Goal: Book appointment/travel/reservation

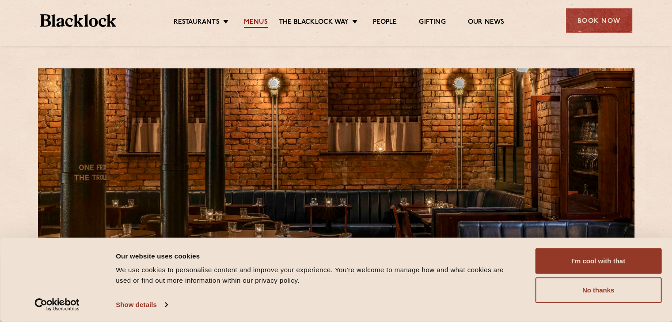
click at [258, 23] on link "Menus" at bounding box center [256, 23] width 24 height 10
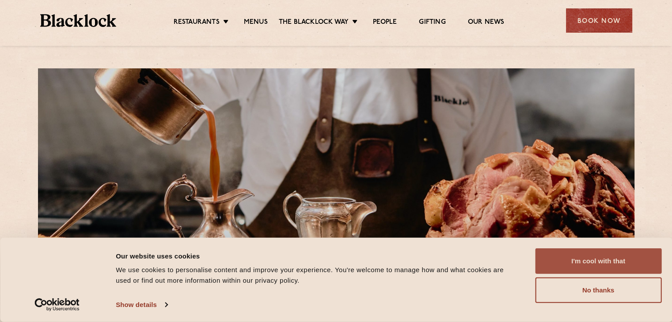
click at [625, 257] on button "I'm cool with that" at bounding box center [598, 262] width 126 height 26
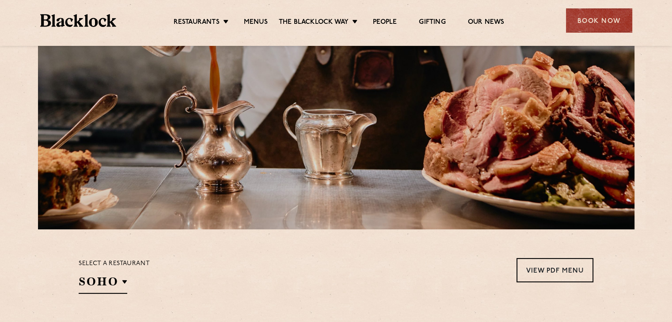
scroll to position [177, 0]
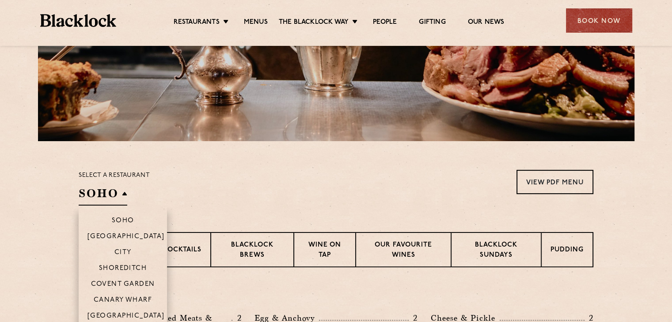
click at [103, 196] on h2 "SOHO" at bounding box center [103, 196] width 49 height 20
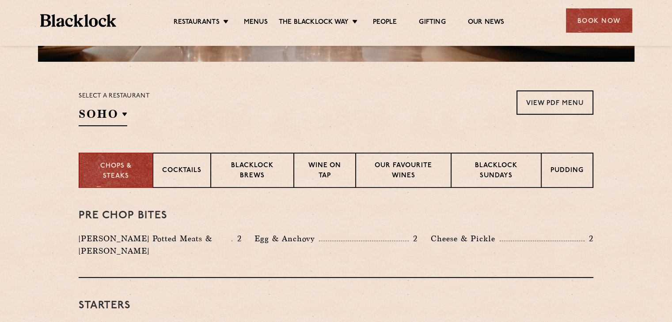
scroll to position [309, 0]
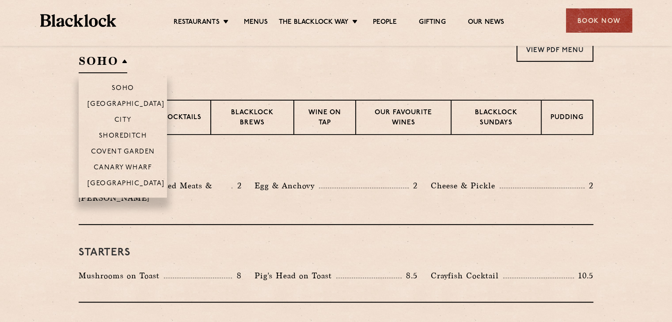
click at [121, 57] on h2 "SOHO" at bounding box center [103, 63] width 49 height 20
click at [121, 186] on p "[GEOGRAPHIC_DATA]" at bounding box center [125, 184] width 77 height 9
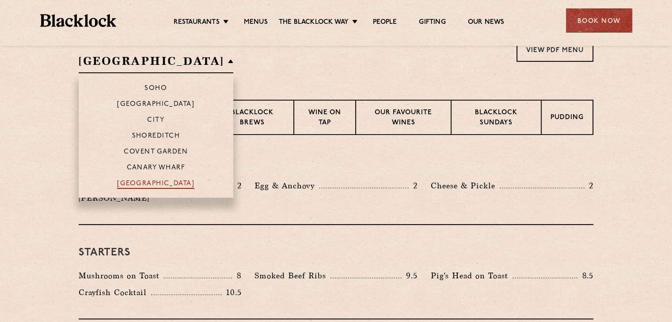
click at [151, 182] on p "[GEOGRAPHIC_DATA]" at bounding box center [155, 184] width 77 height 9
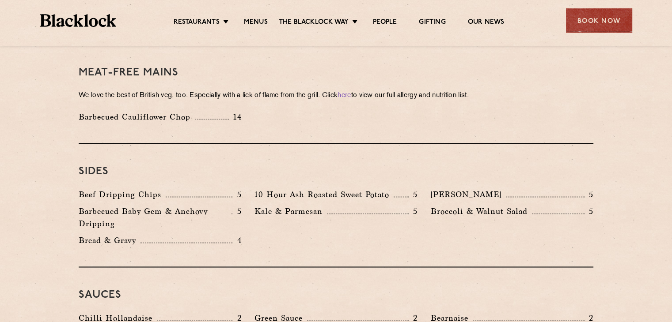
scroll to position [1280, 0]
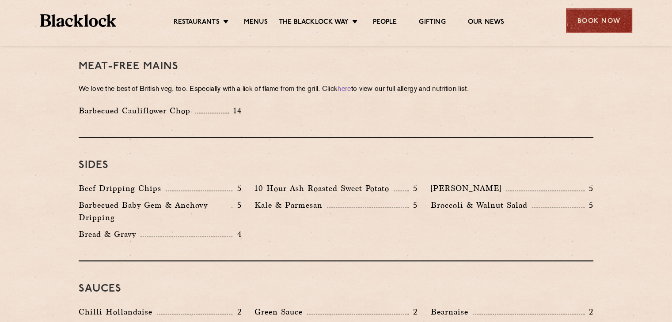
click at [581, 26] on div "Book Now" at bounding box center [599, 20] width 66 height 24
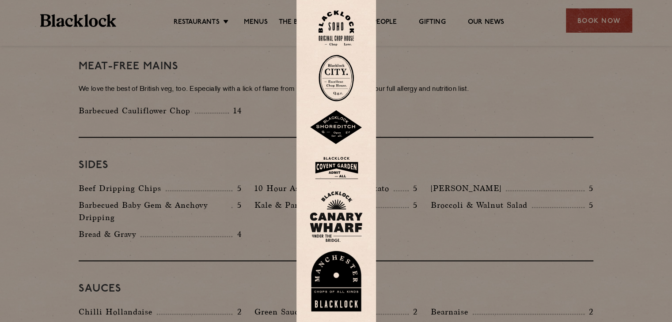
click at [334, 268] on img at bounding box center [336, 281] width 53 height 61
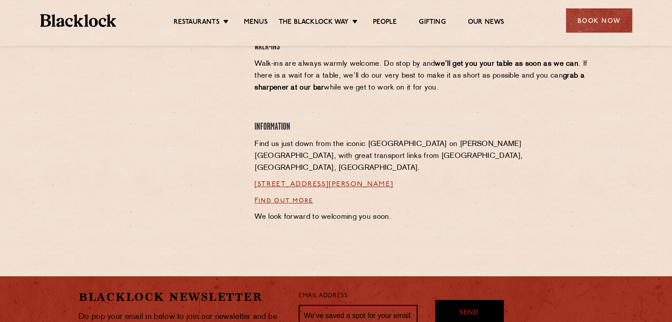
scroll to position [662, 0]
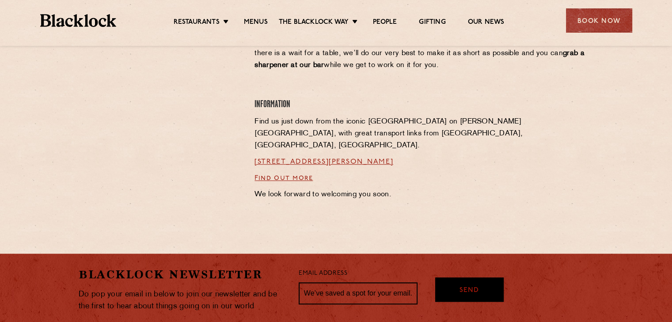
click at [283, 175] on link "Find out more" at bounding box center [283, 178] width 58 height 7
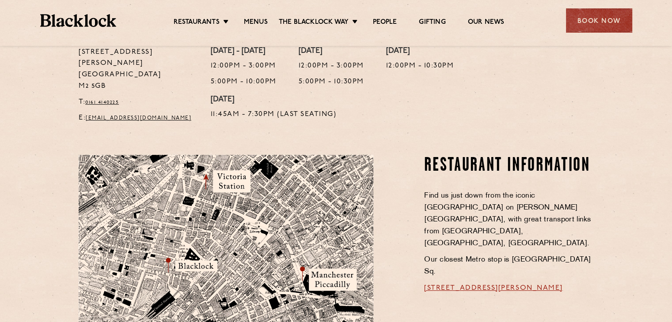
scroll to position [486, 0]
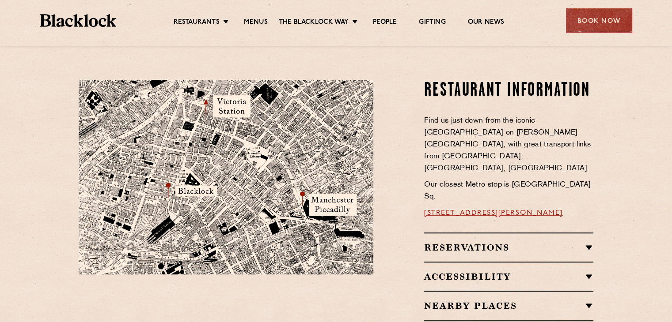
click at [572, 262] on div "Accessibility Manchester is accessible via a lift. Upon arrival please ring the…" at bounding box center [508, 276] width 169 height 29
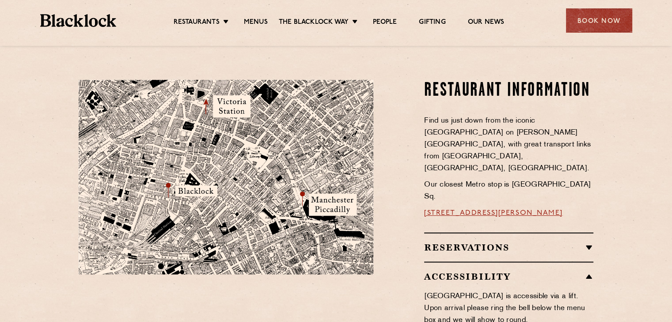
scroll to position [574, 0]
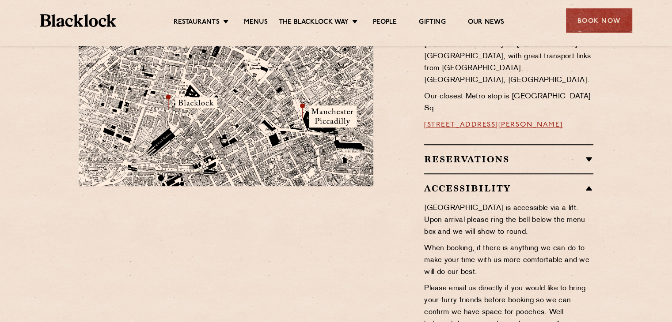
click at [580, 183] on h2 "Accessibility" at bounding box center [508, 188] width 169 height 11
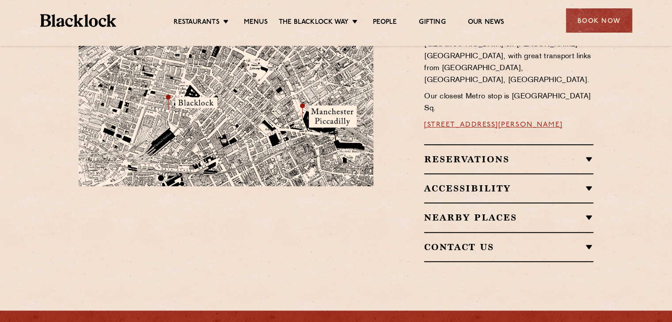
click at [585, 154] on h2 "Reservations" at bounding box center [508, 159] width 169 height 11
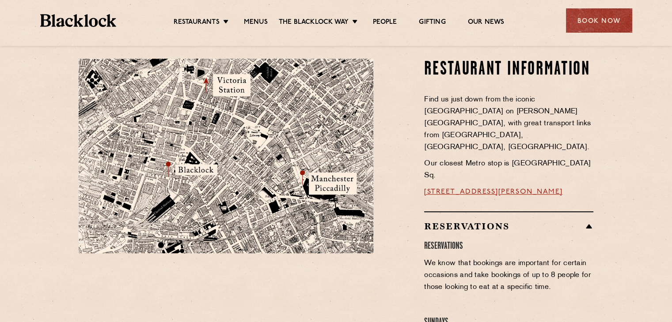
scroll to position [486, 0]
